Goal: Task Accomplishment & Management: Complete application form

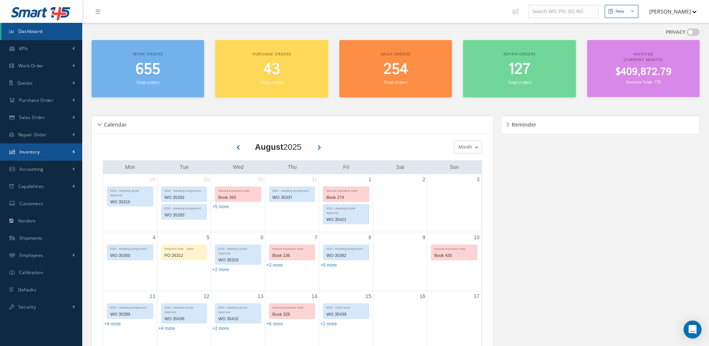
click at [33, 148] on link "Inventory" at bounding box center [41, 151] width 82 height 17
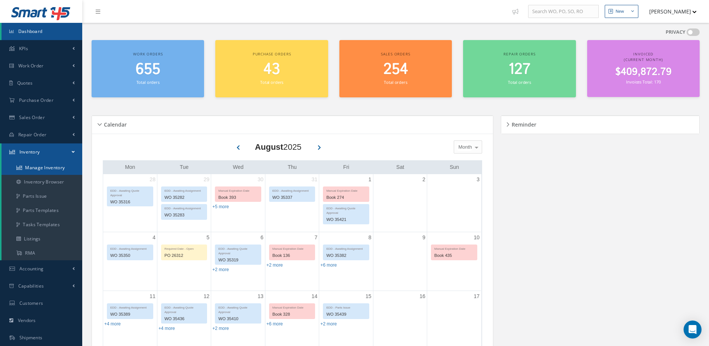
click at [40, 167] on link "Manage Inventory" at bounding box center [41, 167] width 81 height 14
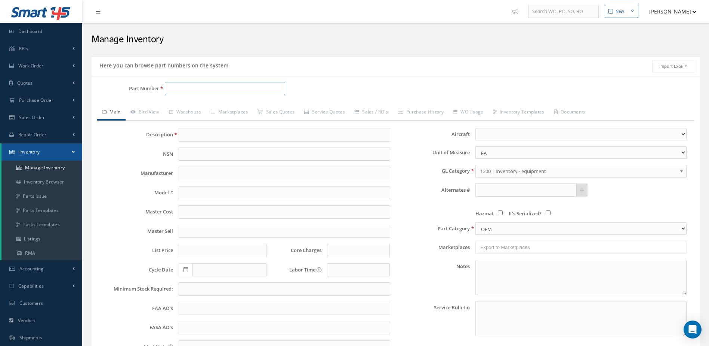
click at [227, 92] on input "Part Number" at bounding box center [225, 88] width 121 height 13
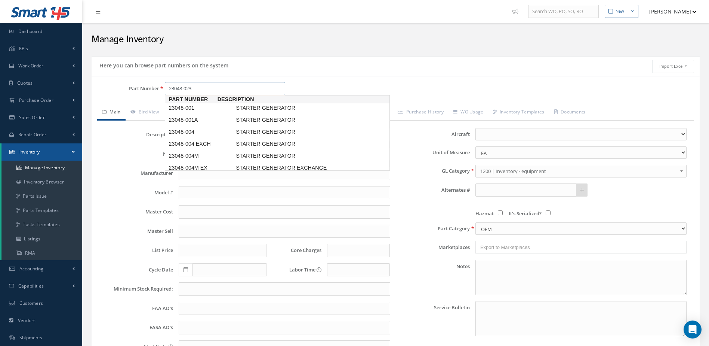
type input "23048-023"
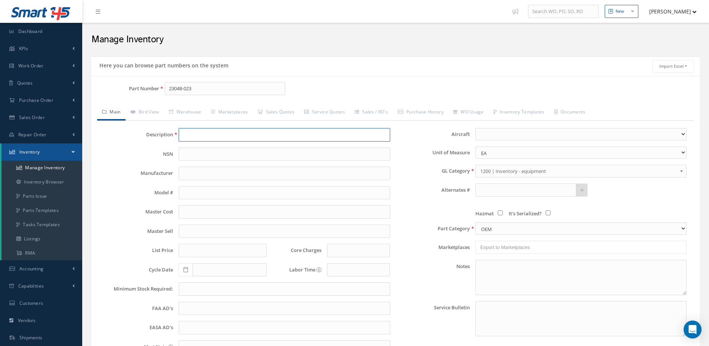
type input "STARTER GENERATOR"
type input "BF GOODRICH"
type input "5525.00"
type input "6500.00"
type input "7735.00"
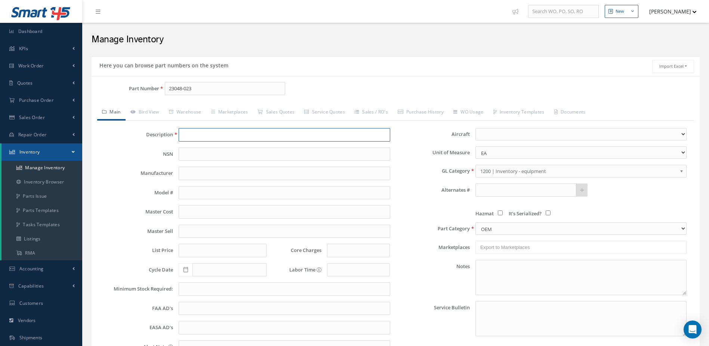
type input "0.00"
click at [193, 110] on link "Warehouse" at bounding box center [185, 113] width 42 height 16
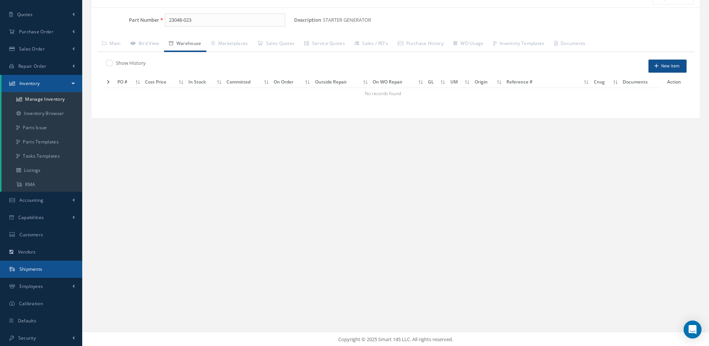
scroll to position [69, 0]
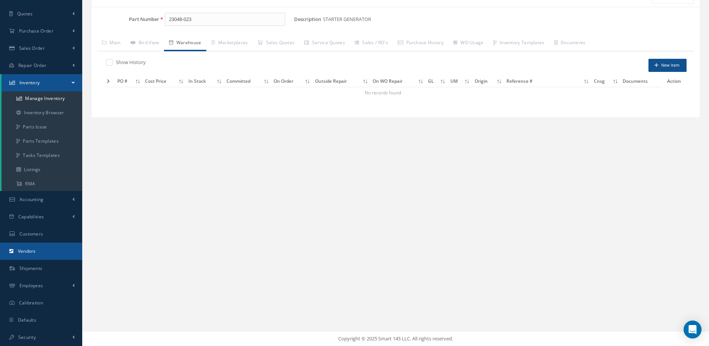
click at [54, 251] on link "Vendors" at bounding box center [41, 250] width 82 height 17
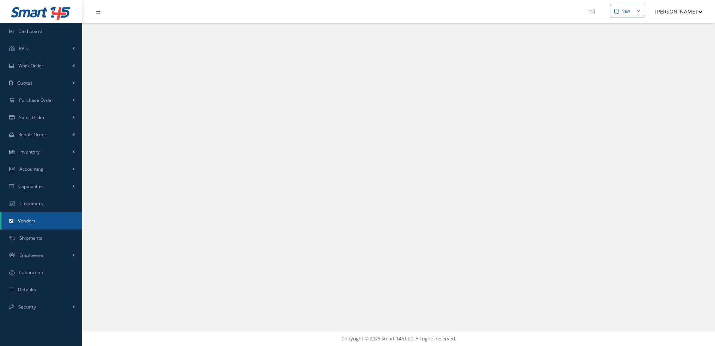
select select "25"
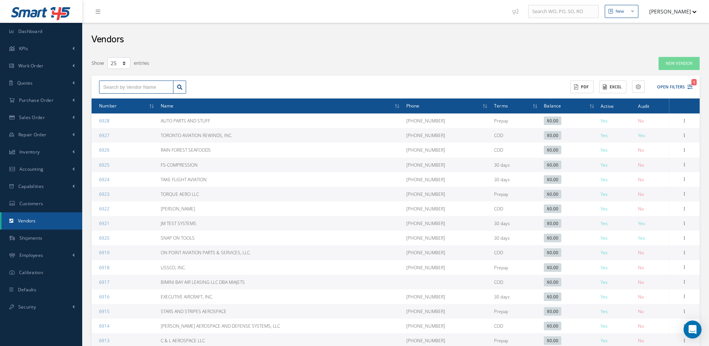
click at [131, 85] on input "text" at bounding box center [136, 86] width 74 height 13
type input "h"
click at [137, 85] on input "text" at bounding box center [136, 86] width 74 height 13
click at [147, 86] on input "text" at bounding box center [136, 86] width 74 height 13
click at [132, 98] on div "EIS, INC." at bounding box center [136, 99] width 66 height 7
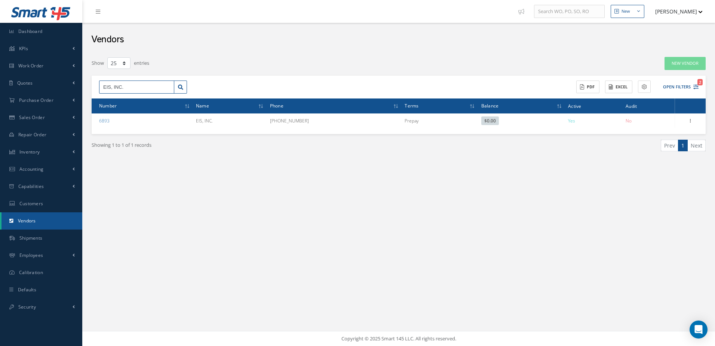
click at [126, 88] on input "EIS, INC." at bounding box center [136, 86] width 75 height 13
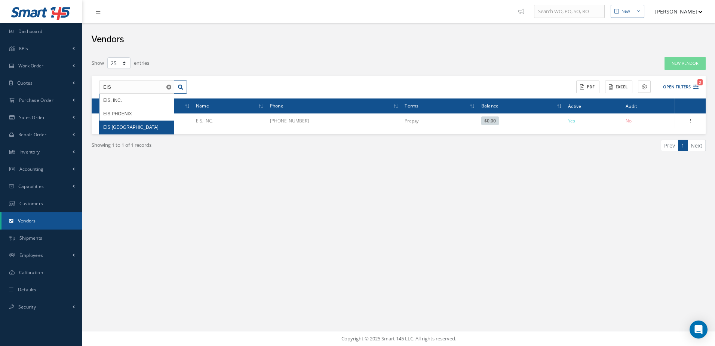
click at [141, 123] on div "EIS [GEOGRAPHIC_DATA]" at bounding box center [136, 126] width 67 height 7
type input "EIS [GEOGRAPHIC_DATA]"
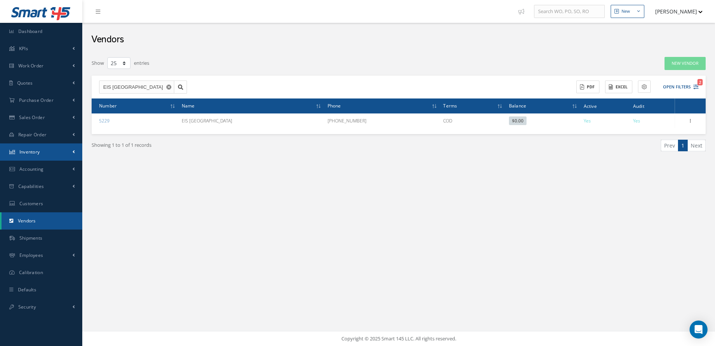
click at [43, 153] on link "Inventory" at bounding box center [41, 151] width 82 height 17
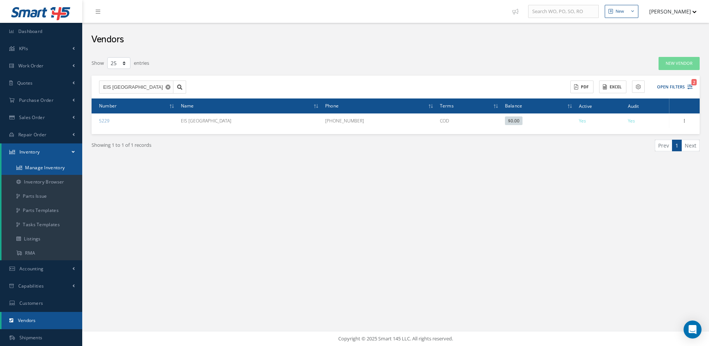
click at [43, 166] on link "Manage Inventory" at bounding box center [41, 167] width 81 height 14
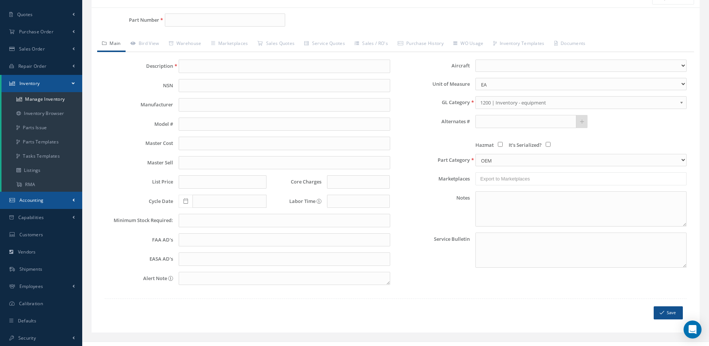
scroll to position [79, 0]
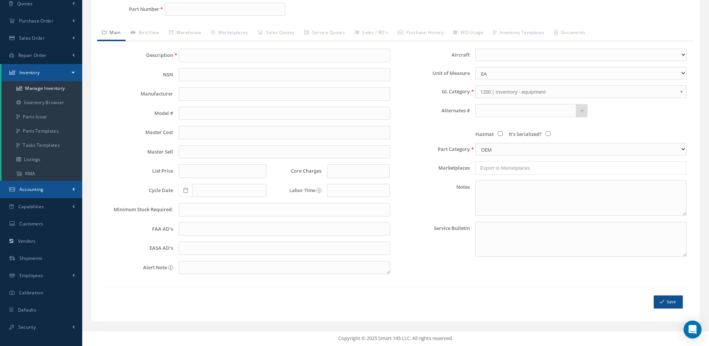
click at [43, 186] on span "Accounting" at bounding box center [31, 189] width 24 height 6
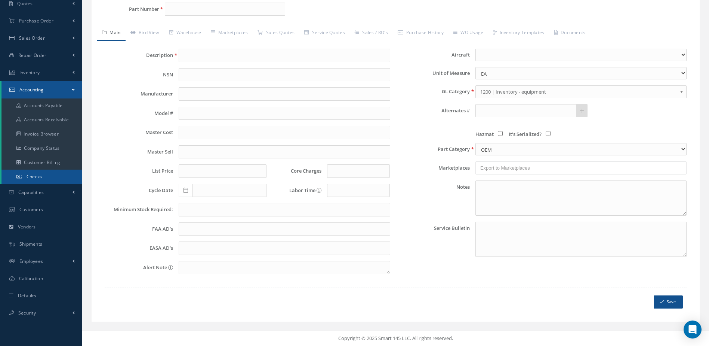
click at [39, 177] on span "Checks" at bounding box center [35, 176] width 16 height 6
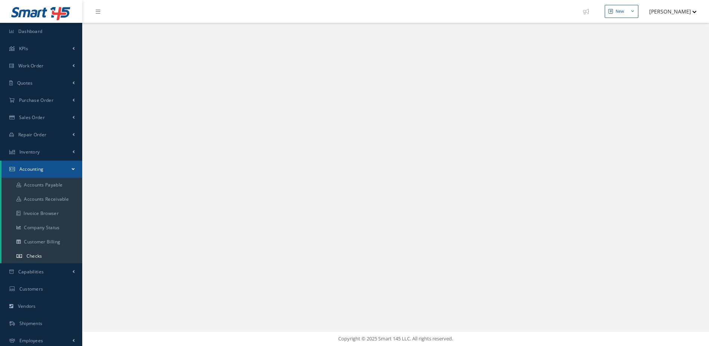
select select "25"
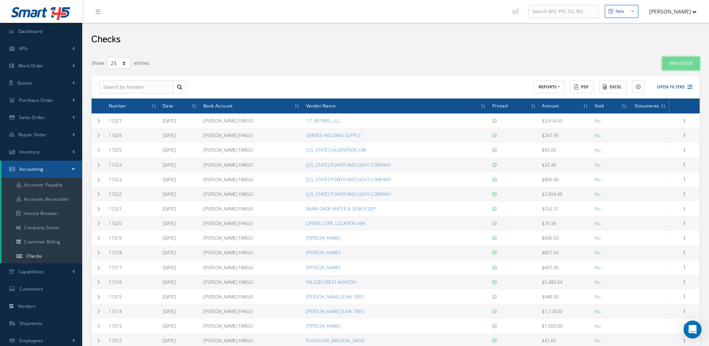
click at [684, 62] on link "New Check" at bounding box center [681, 63] width 37 height 13
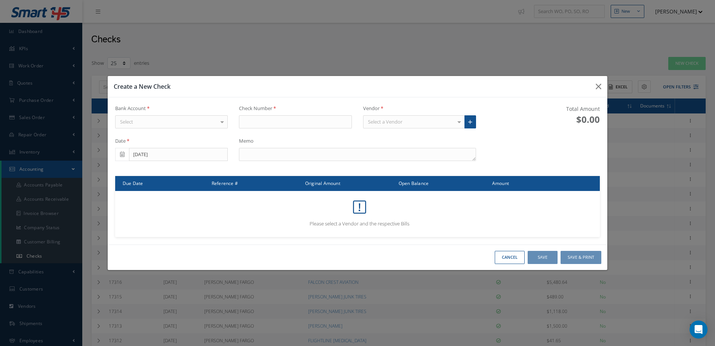
click at [192, 114] on div "Bank Account Select [PERSON_NAME] FARGO No elements found. List is empty." at bounding box center [172, 120] width 124 height 30
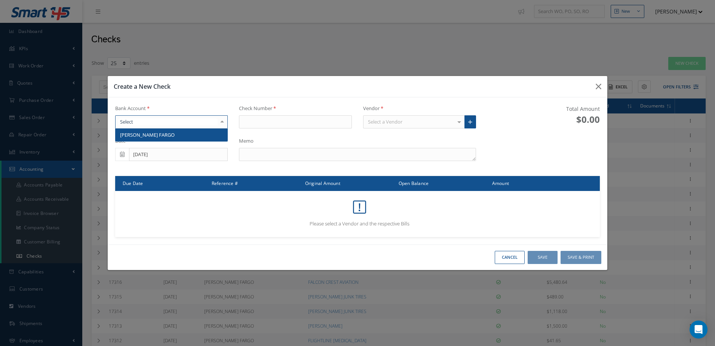
click at [192, 118] on div at bounding box center [171, 121] width 113 height 13
click at [194, 132] on span "[PERSON_NAME] FARGO" at bounding box center [172, 134] width 112 height 13
type input "17328"
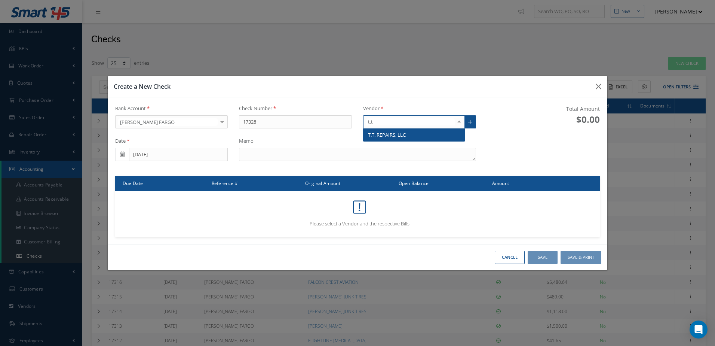
type input "t.t."
click at [389, 134] on span "T.T. REPAIRS, LLC" at bounding box center [387, 134] width 38 height 7
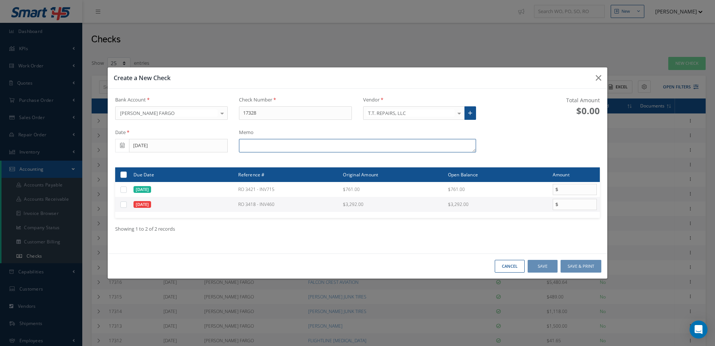
click at [299, 149] on textarea at bounding box center [357, 145] width 237 height 13
type textarea "INV. 460"
click at [126, 205] on label at bounding box center [126, 204] width 0 height 6
click at [123, 205] on input "checkbox" at bounding box center [124, 204] width 5 height 5
checkbox input "true"
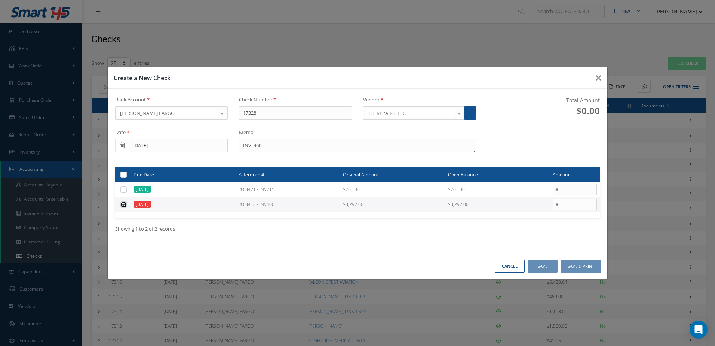
type input "3292.00"
click at [583, 265] on button "Save & Print" at bounding box center [581, 266] width 41 height 13
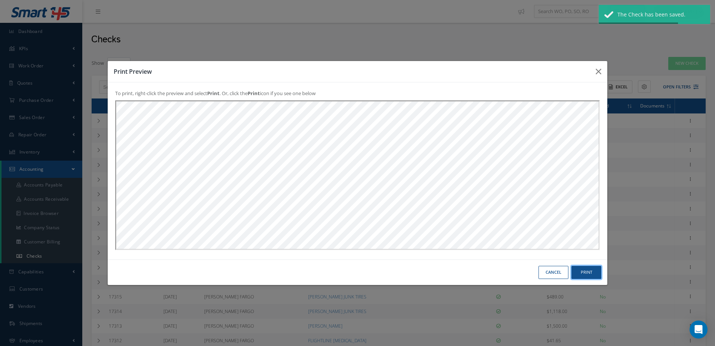
click at [0, 0] on button "Print" at bounding box center [0, 0] width 0 height 0
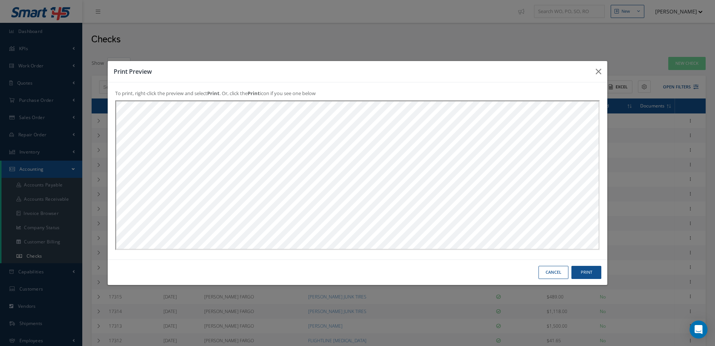
click at [0, 0] on button "Cancel" at bounding box center [0, 0] width 0 height 0
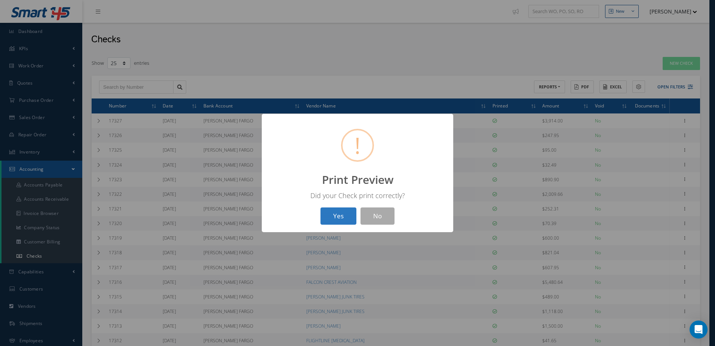
click at [342, 218] on button "Yes" at bounding box center [339, 216] width 36 height 18
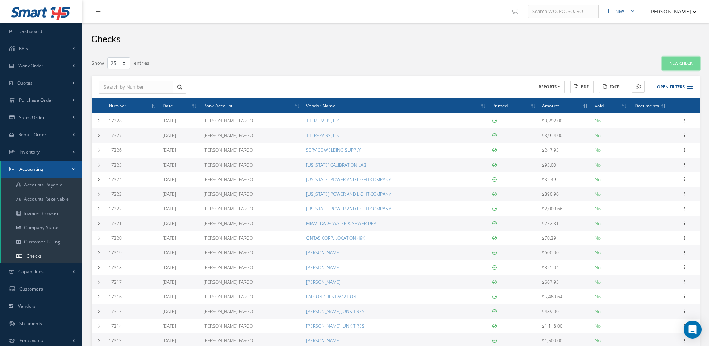
click at [673, 65] on link "New Check" at bounding box center [681, 63] width 37 height 13
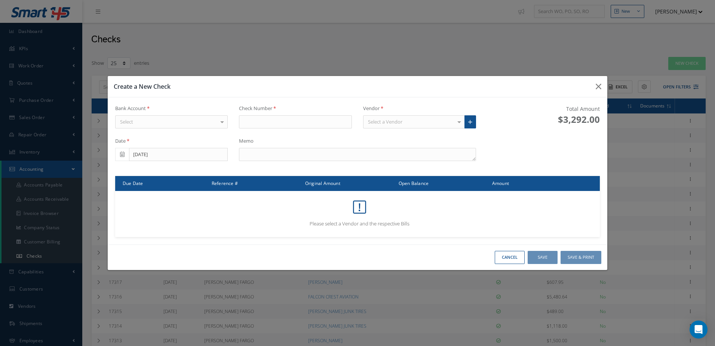
click at [203, 122] on div "Select" at bounding box center [171, 121] width 113 height 13
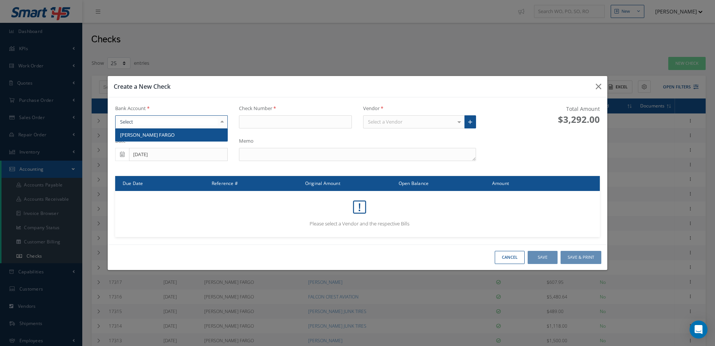
click at [200, 136] on span "[PERSON_NAME] FARGO" at bounding box center [172, 134] width 112 height 13
type input "17329"
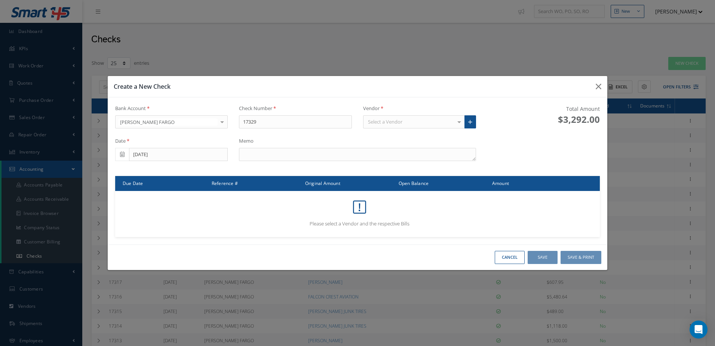
click at [420, 121] on div "Select a Vendor" at bounding box center [414, 121] width 102 height 13
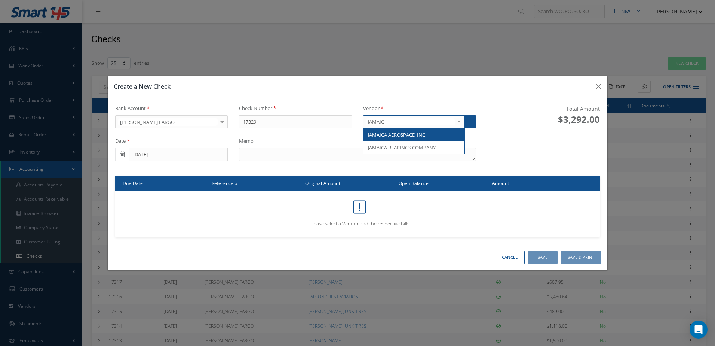
type input "[GEOGRAPHIC_DATA]"
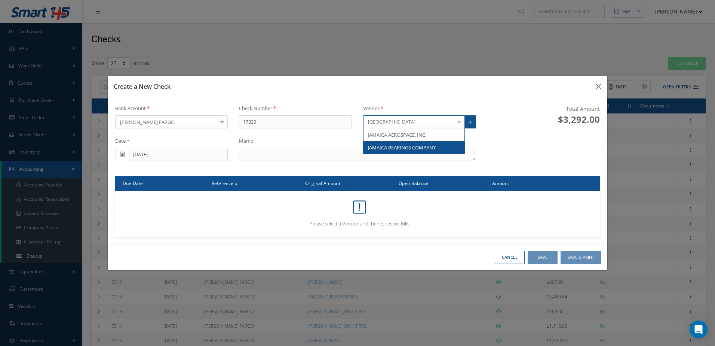
click at [421, 147] on span "JAMAICA BEARINGS COMPANY" at bounding box center [402, 147] width 68 height 7
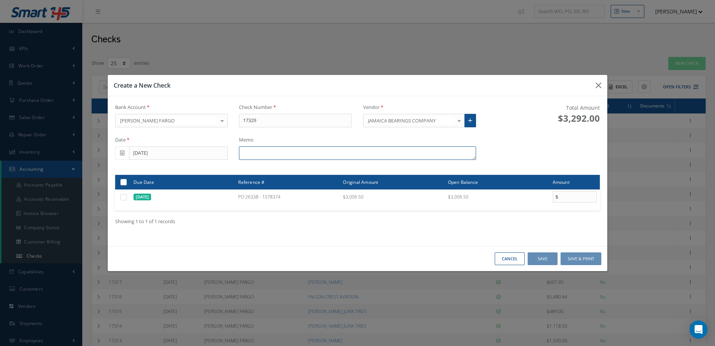
click at [379, 154] on textarea at bounding box center [357, 152] width 237 height 13
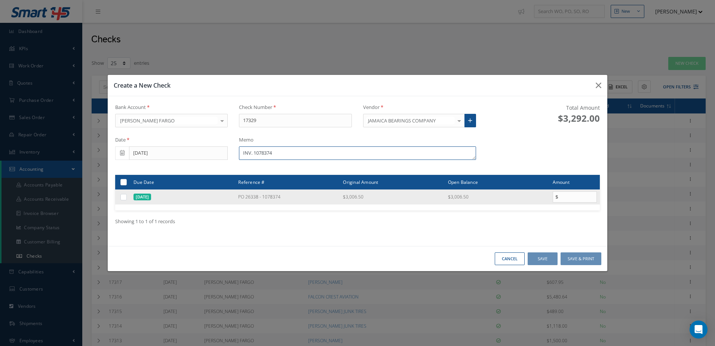
type textarea "INV. 1078374"
click at [126, 197] on label at bounding box center [126, 196] width 0 height 6
click at [122, 197] on input "checkbox" at bounding box center [124, 197] width 5 height 5
checkbox input "true"
type input "3006.50"
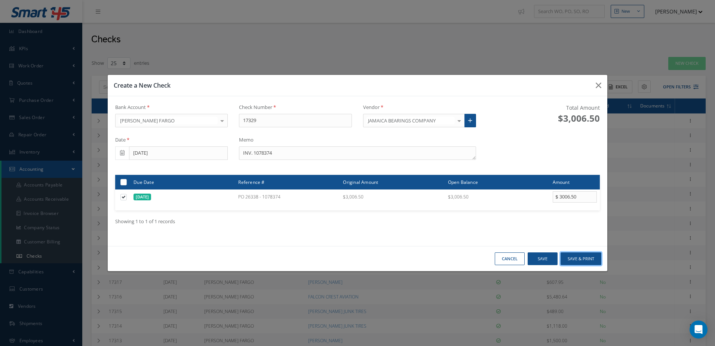
click at [589, 256] on button "Save & Print" at bounding box center [581, 258] width 41 height 13
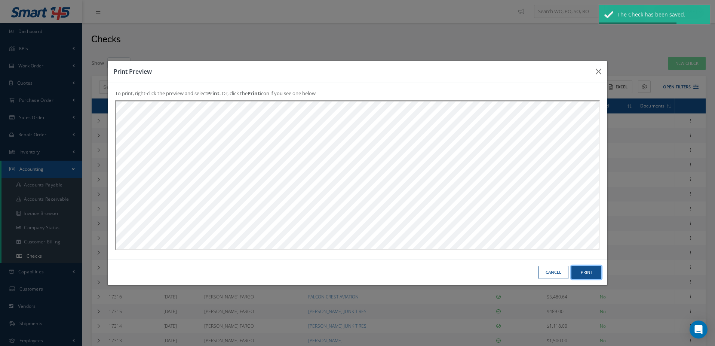
click at [0, 0] on button "Print" at bounding box center [0, 0] width 0 height 0
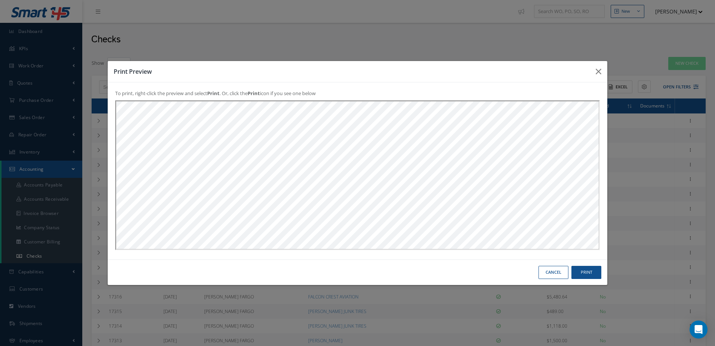
click at [0, 0] on button "Cancel" at bounding box center [0, 0] width 0 height 0
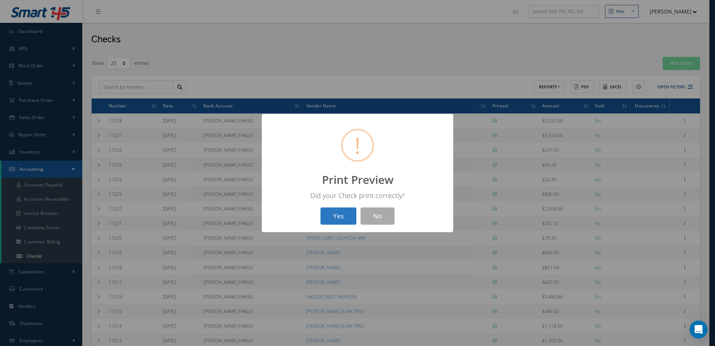
click at [323, 214] on button "Yes" at bounding box center [339, 216] width 36 height 18
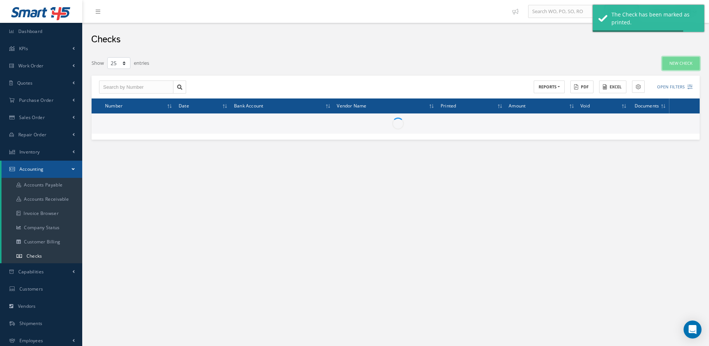
click at [687, 65] on link "New Check" at bounding box center [681, 63] width 37 height 13
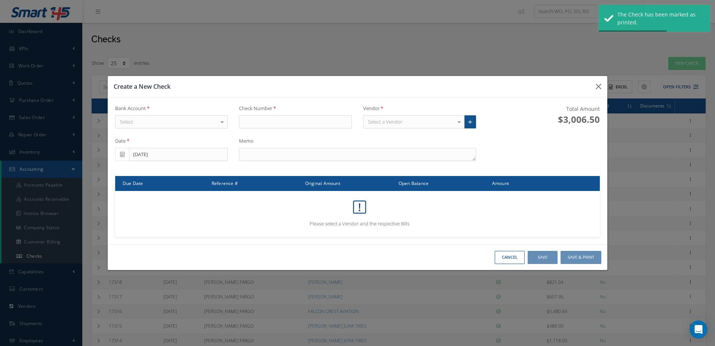
click at [184, 119] on div "Select" at bounding box center [171, 121] width 113 height 13
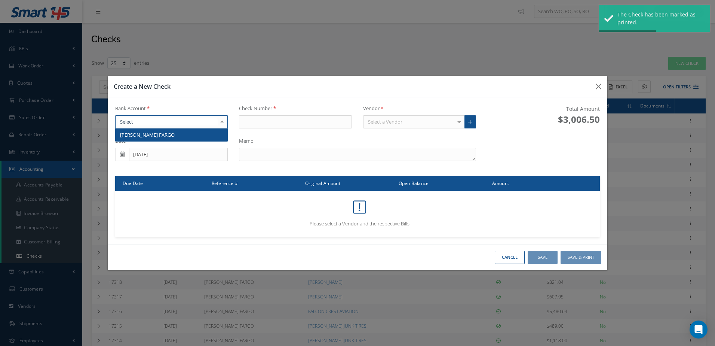
click at [187, 137] on span "[PERSON_NAME] FARGO" at bounding box center [172, 134] width 112 height 13
type input "17330"
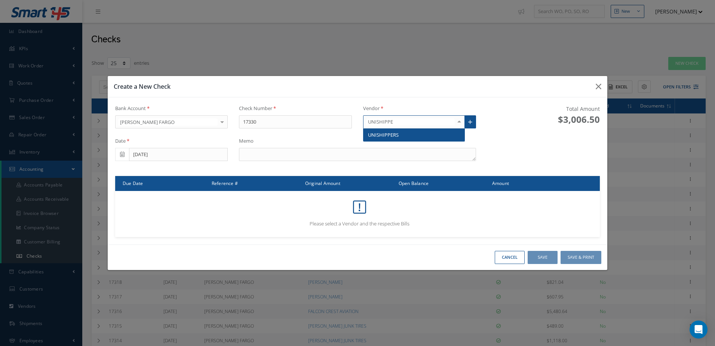
type input "UNISHIPPER"
click at [392, 134] on span "UNISHIPPERS" at bounding box center [383, 134] width 31 height 7
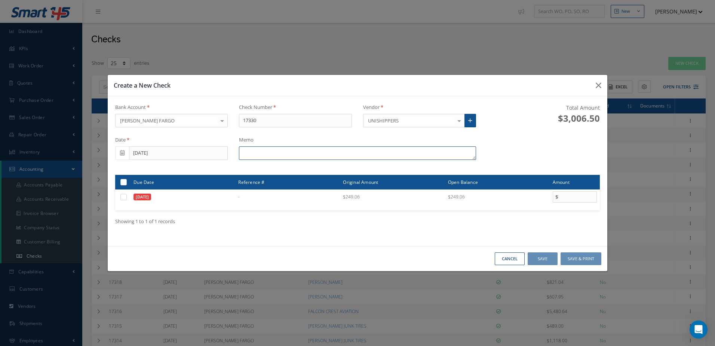
click at [268, 155] on textarea at bounding box center [357, 152] width 237 height 13
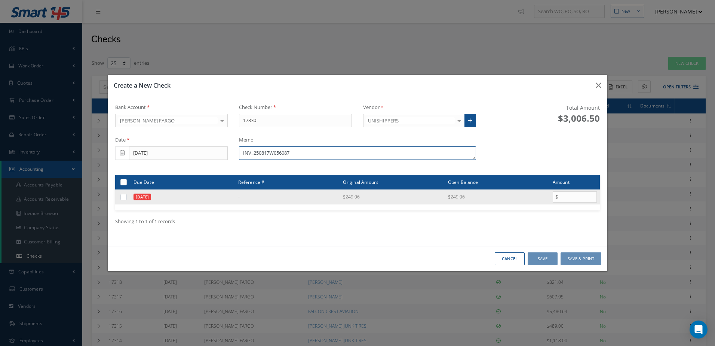
type textarea "INV. 250817W056087"
click at [126, 199] on label at bounding box center [126, 196] width 0 height 6
click at [122, 199] on input "checkbox" at bounding box center [124, 197] width 5 height 5
checkbox input "true"
type input "249.06"
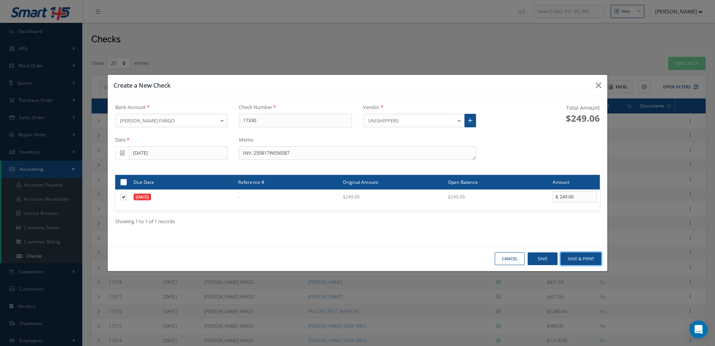
click at [584, 258] on button "Save & Print" at bounding box center [581, 258] width 41 height 13
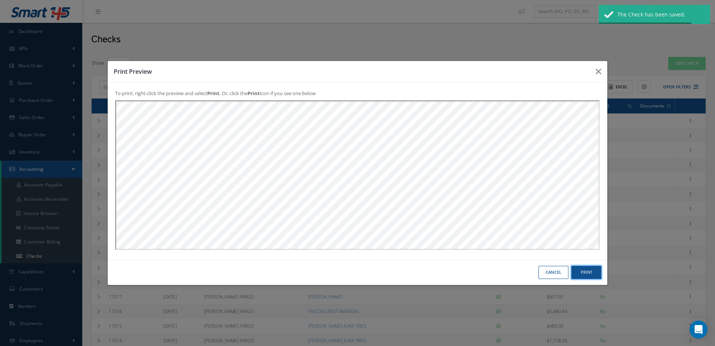
click at [0, 0] on button "Print" at bounding box center [0, 0] width 0 height 0
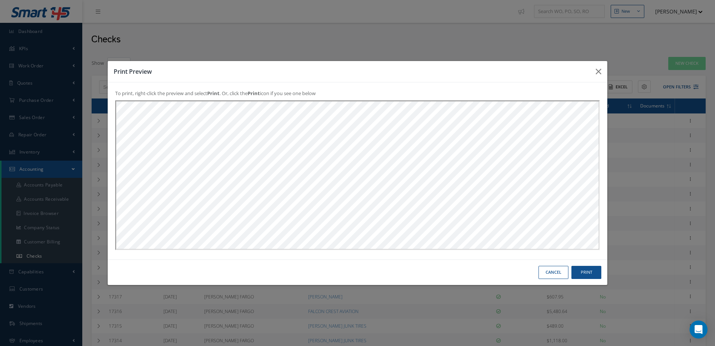
click at [0, 0] on button "Cancel" at bounding box center [0, 0] width 0 height 0
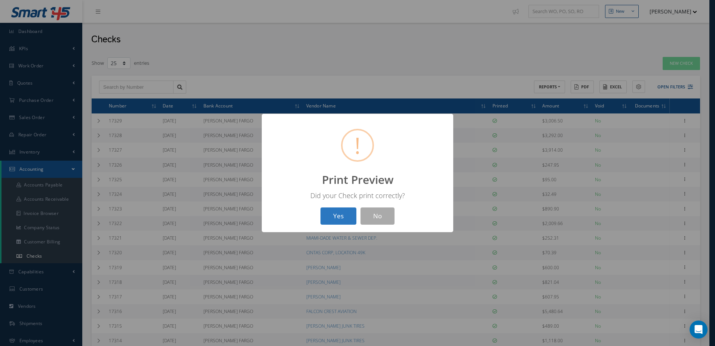
click at [340, 218] on button "Yes" at bounding box center [339, 216] width 36 height 18
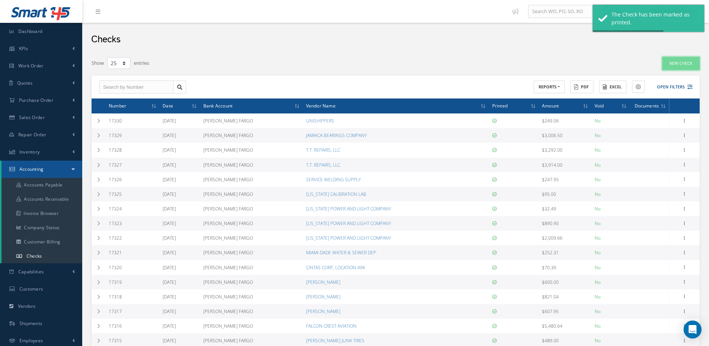
click at [681, 65] on link "New Check" at bounding box center [681, 63] width 37 height 13
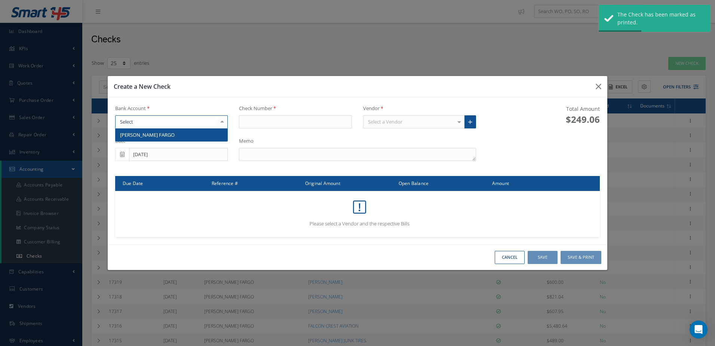
click at [181, 125] on div at bounding box center [171, 121] width 113 height 13
click at [181, 135] on span "[PERSON_NAME] FARGO" at bounding box center [172, 134] width 112 height 13
type input "17331"
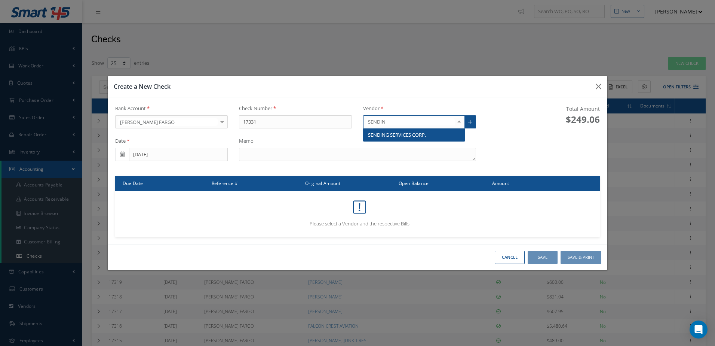
type input "SENDING"
click at [400, 134] on span "SENDING SERVICES CORP." at bounding box center [397, 134] width 58 height 7
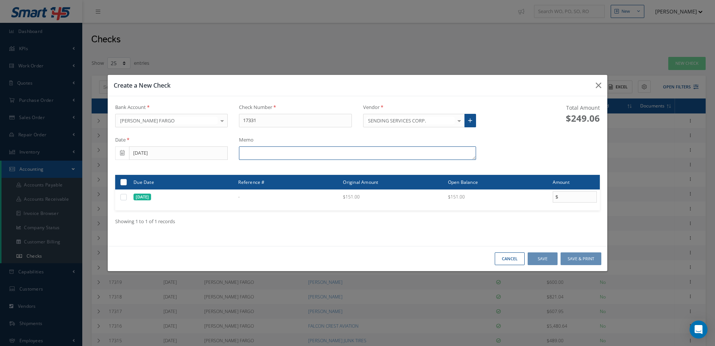
click at [359, 157] on textarea at bounding box center [357, 152] width 237 height 13
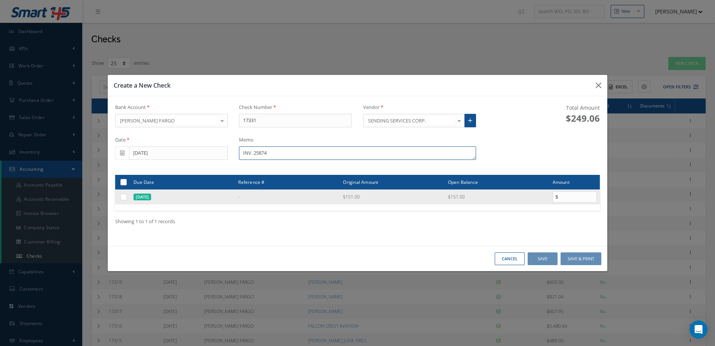
type textarea "INV. 25874"
click at [126, 195] on label at bounding box center [126, 196] width 0 height 6
click at [123, 195] on input "checkbox" at bounding box center [124, 197] width 5 height 5
checkbox input "true"
type input "151.00"
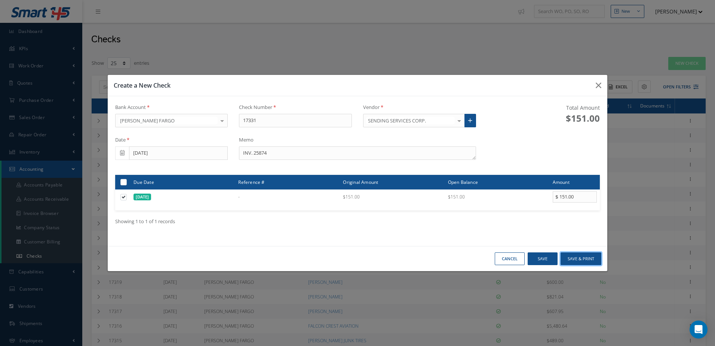
click at [587, 256] on button "Save & Print" at bounding box center [581, 258] width 41 height 13
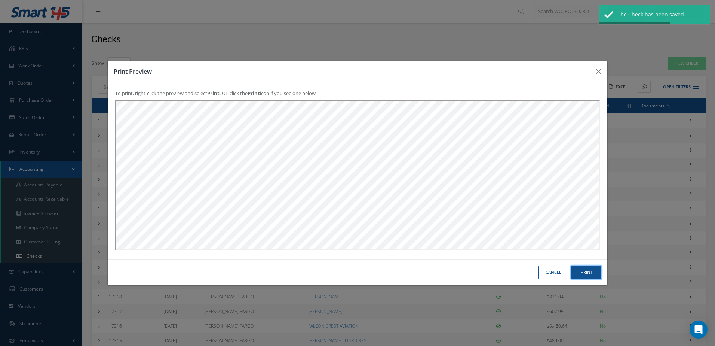
click at [0, 0] on button "Print" at bounding box center [0, 0] width 0 height 0
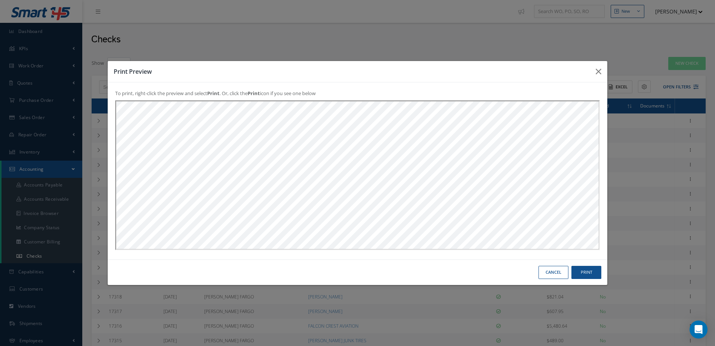
click at [0, 0] on button "Cancel" at bounding box center [0, 0] width 0 height 0
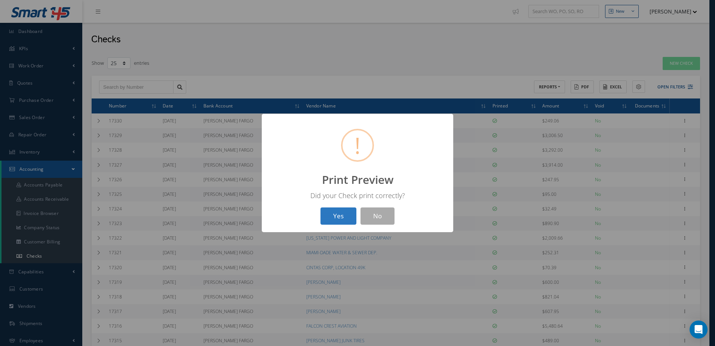
click at [336, 221] on button "Yes" at bounding box center [339, 216] width 36 height 18
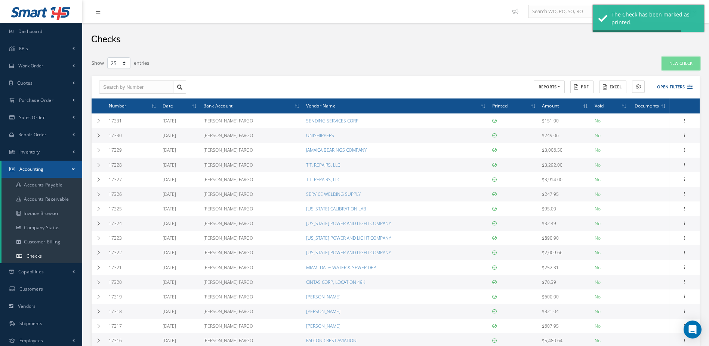
click at [674, 65] on link "New Check" at bounding box center [681, 63] width 37 height 13
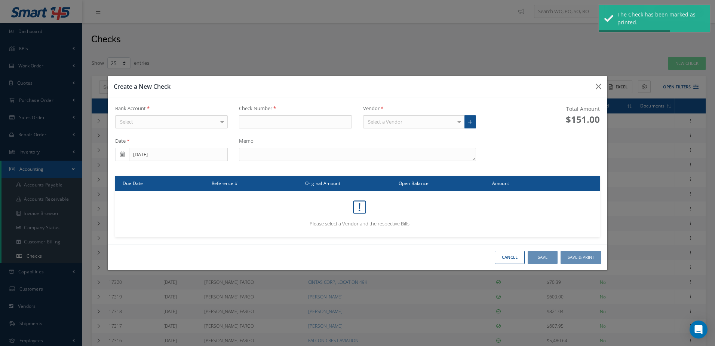
click at [195, 122] on div "Select" at bounding box center [171, 121] width 113 height 13
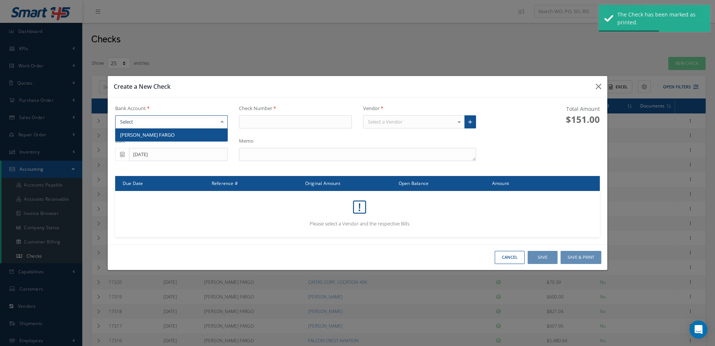
click at [195, 132] on span "[PERSON_NAME] FARGO" at bounding box center [172, 134] width 112 height 13
type input "17332"
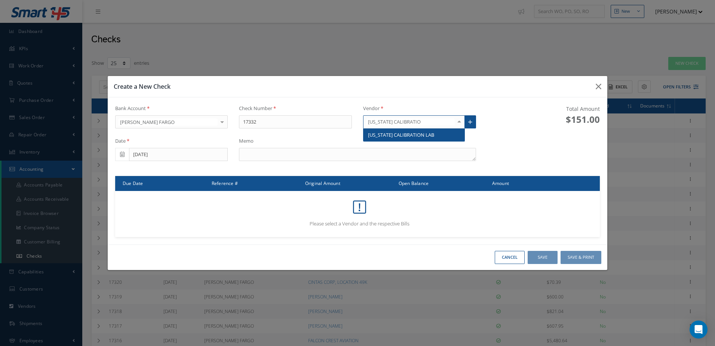
type input "[US_STATE] CALIBRATION"
click at [396, 136] on span "[US_STATE] CALIBRATION LAB" at bounding box center [401, 134] width 66 height 7
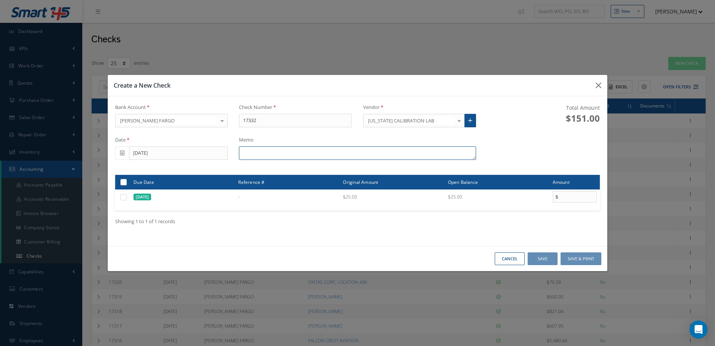
click at [341, 152] on textarea at bounding box center [357, 152] width 237 height 13
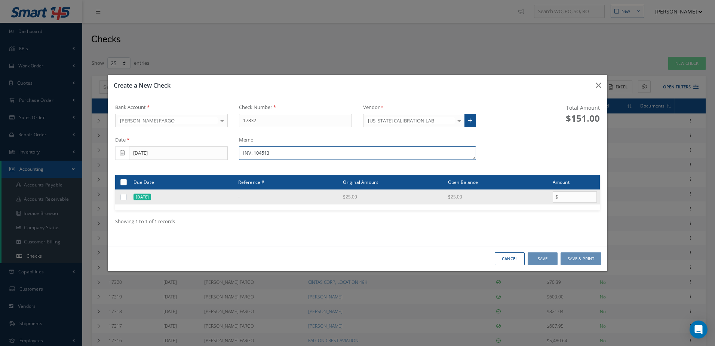
type textarea "INV. 104513"
click at [126, 199] on label at bounding box center [126, 196] width 0 height 6
click at [123, 199] on input "checkbox" at bounding box center [124, 197] width 5 height 5
checkbox input "true"
type input "25.00"
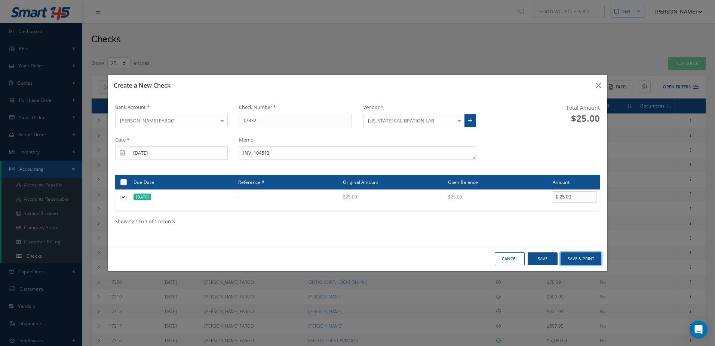
click at [582, 258] on button "Save & Print" at bounding box center [581, 258] width 41 height 13
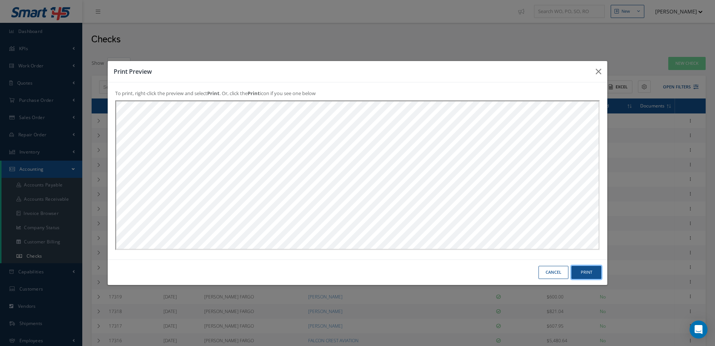
click at [0, 0] on button "Print" at bounding box center [0, 0] width 0 height 0
click at [0, 0] on button "Cancel" at bounding box center [0, 0] width 0 height 0
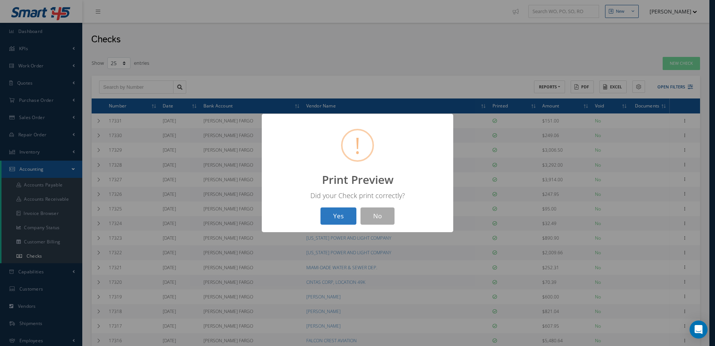
click at [333, 214] on button "Yes" at bounding box center [339, 216] width 36 height 18
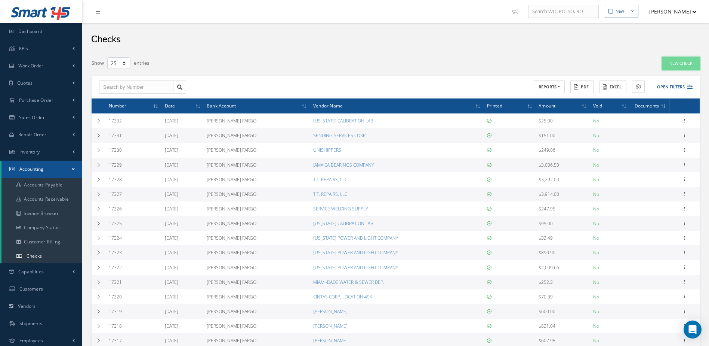
click at [685, 62] on link "New Check" at bounding box center [681, 63] width 37 height 13
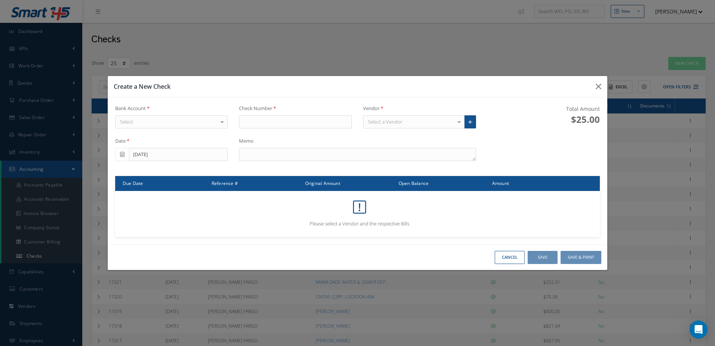
click at [192, 124] on div "Select" at bounding box center [171, 121] width 113 height 13
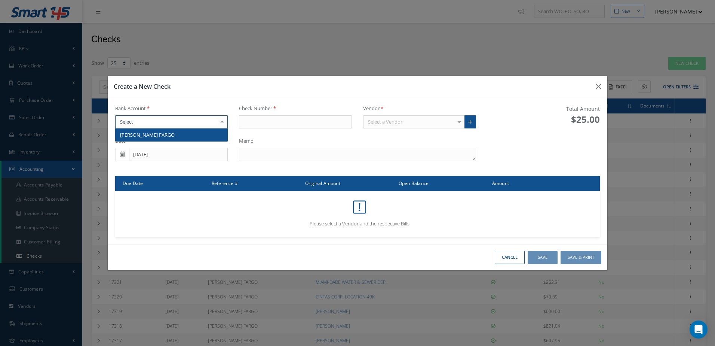
click at [192, 138] on span "[PERSON_NAME] FARGO" at bounding box center [172, 134] width 112 height 13
type input "17333"
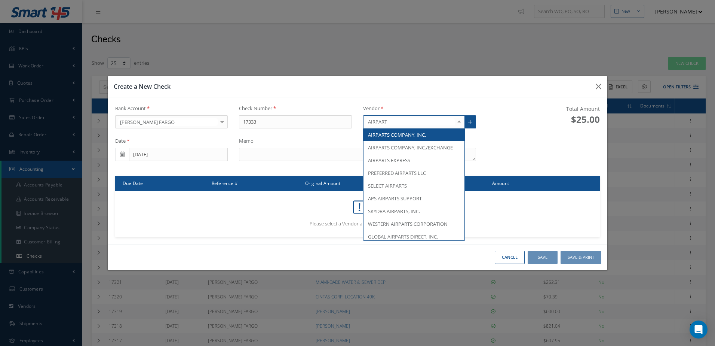
type input "AIRPARTS"
click at [397, 135] on span "AIRPARTS COMPANY, INC." at bounding box center [397, 134] width 58 height 7
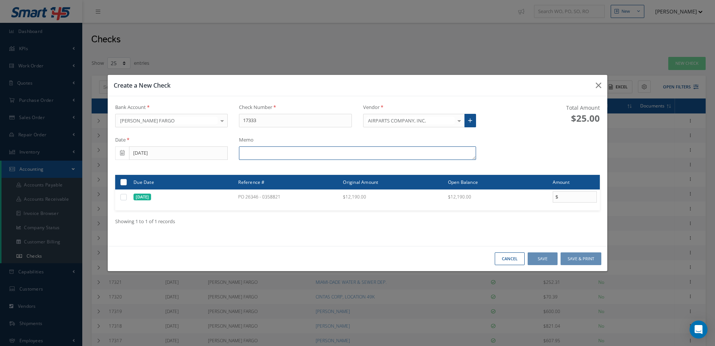
click at [314, 157] on textarea at bounding box center [357, 152] width 237 height 13
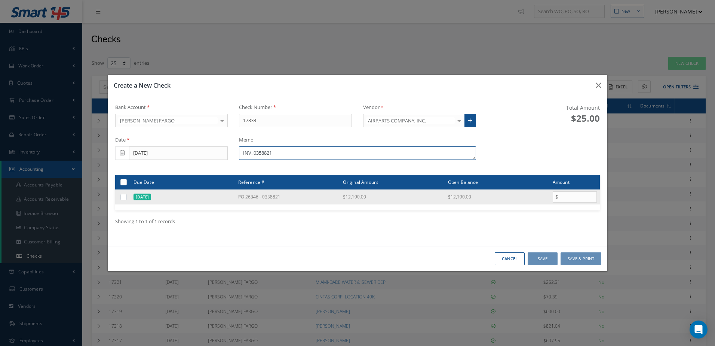
type textarea "INV. 0358821"
click at [126, 196] on label at bounding box center [126, 196] width 0 height 6
click at [122, 196] on input "checkbox" at bounding box center [124, 197] width 5 height 5
checkbox input "true"
type input "12190.00"
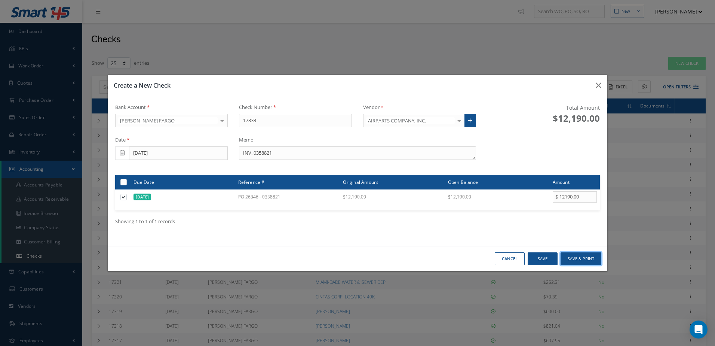
click at [580, 258] on button "Save & Print" at bounding box center [581, 258] width 41 height 13
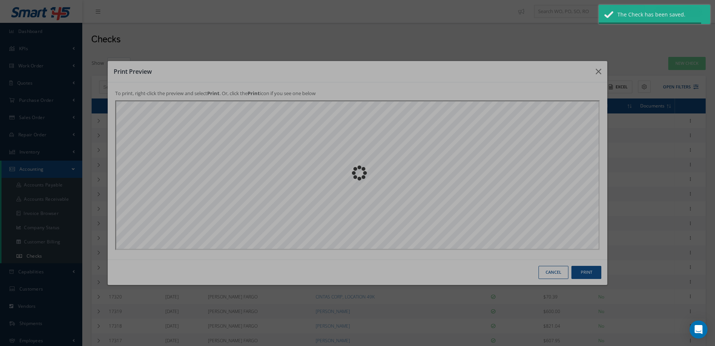
click at [358, 173] on div "Loading…" at bounding box center [358, 173] width 0 height 0
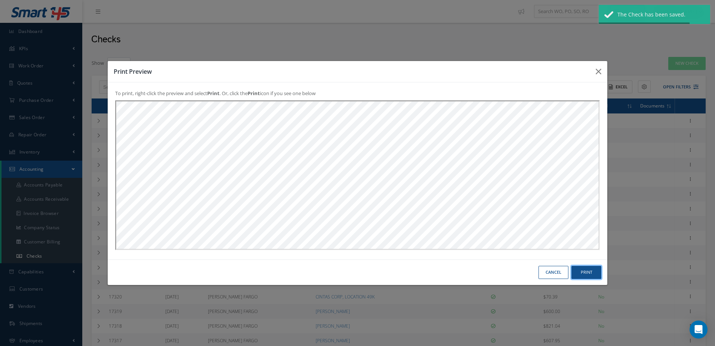
click at [0, 0] on button "Print" at bounding box center [0, 0] width 0 height 0
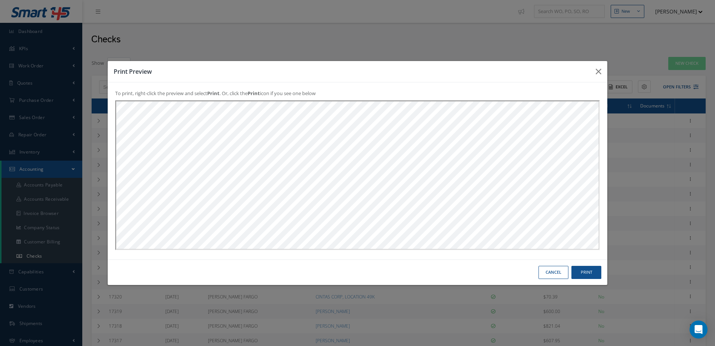
click at [0, 0] on button "Cancel" at bounding box center [0, 0] width 0 height 0
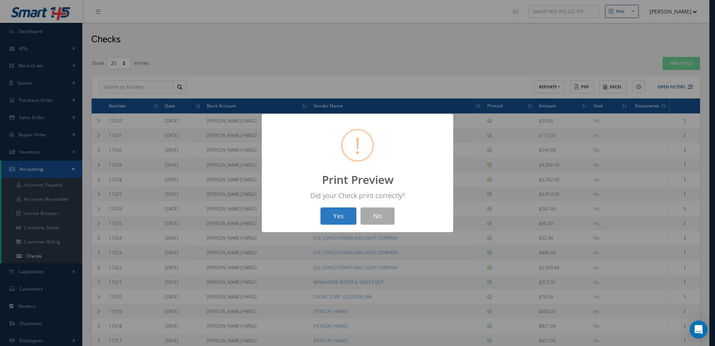
click at [344, 220] on button "Yes" at bounding box center [339, 216] width 36 height 18
